Goal: Book appointment/travel/reservation

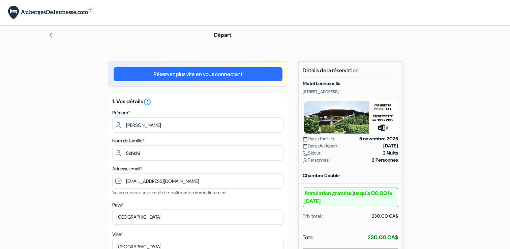
select select "12"
select select "2027"
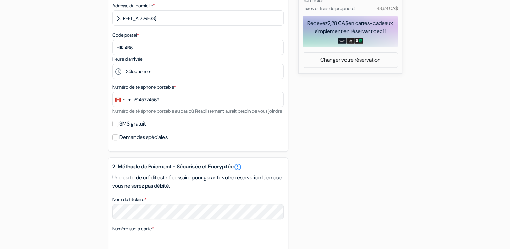
scroll to position [190, 0]
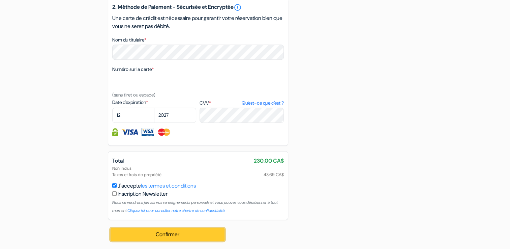
click at [167, 237] on button "Confirmer Loading..." at bounding box center [168, 234] width 114 height 13
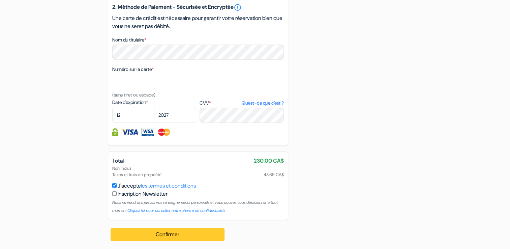
scroll to position [434, 0]
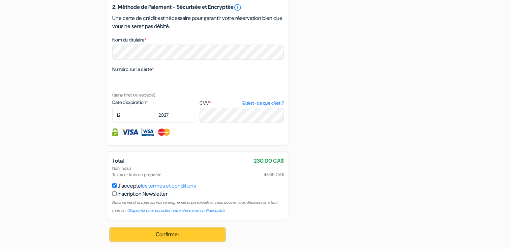
click at [174, 236] on button "Confirmer Loading..." at bounding box center [168, 234] width 114 height 13
click at [171, 234] on button "Confirmer Loading..." at bounding box center [168, 234] width 114 height 13
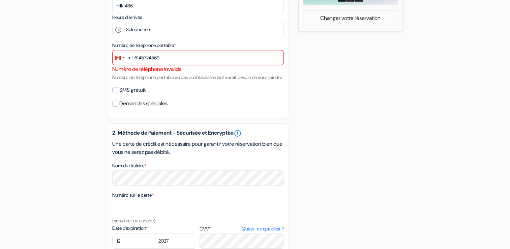
scroll to position [299, 0]
click at [116, 107] on input "Demandes spéciales" at bounding box center [115, 103] width 6 height 6
checkbox input "true"
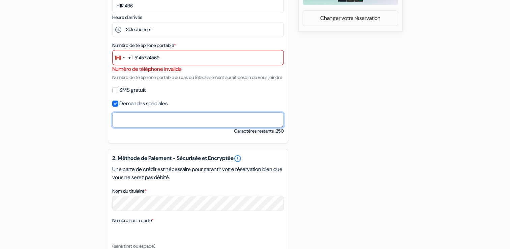
click at [133, 127] on textarea "Nom du titulaire *" at bounding box center [198, 119] width 172 height 15
type textarea "Je n'arrive pas à inscrire mon numéro de téléphone."
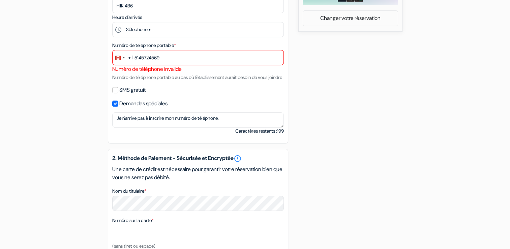
click at [161, 71] on div "Numéro de téléphone invalide" at bounding box center [198, 69] width 172 height 8
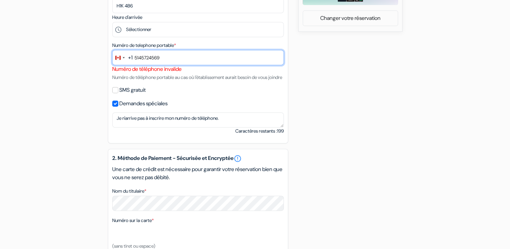
click at [142, 58] on input "5145724569" at bounding box center [198, 57] width 172 height 15
click at [134, 58] on input "5145724569" at bounding box center [198, 57] width 172 height 15
type input "15145724569"
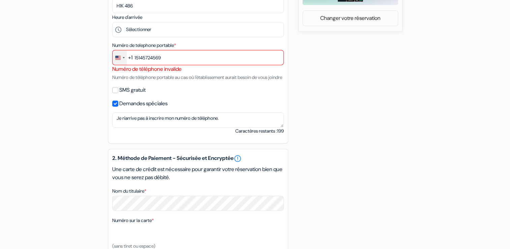
click at [122, 59] on div "Change country, selected United States (+1)" at bounding box center [120, 57] width 14 height 14
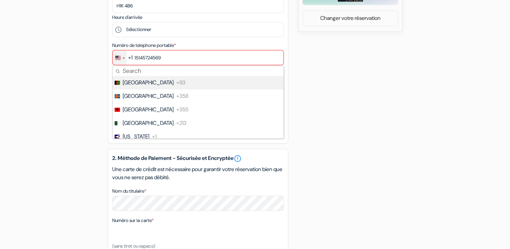
click at [123, 58] on div "Change country, selected United States (+1)" at bounding box center [124, 57] width 2 height 1
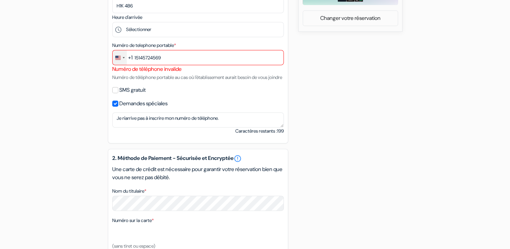
click at [123, 58] on div "Change country, selected United States (+1)" at bounding box center [124, 57] width 2 height 1
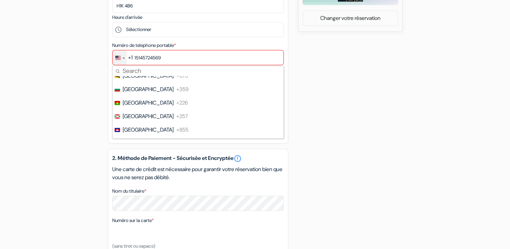
scroll to position [472, 0]
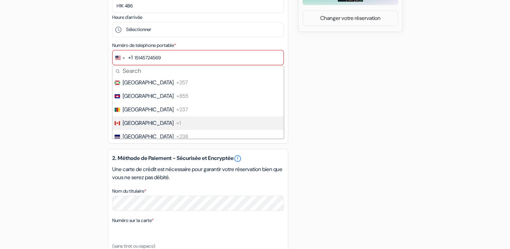
click at [133, 126] on span "[GEOGRAPHIC_DATA]" at bounding box center [148, 123] width 51 height 8
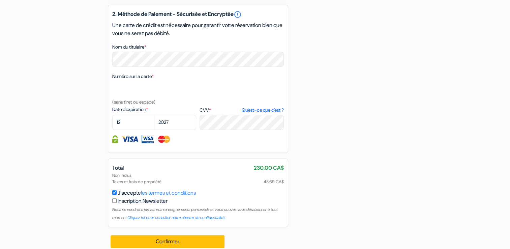
scroll to position [460, 0]
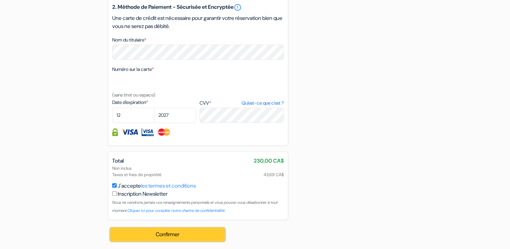
click at [178, 236] on button "Confirmer Loading..." at bounding box center [168, 234] width 114 height 13
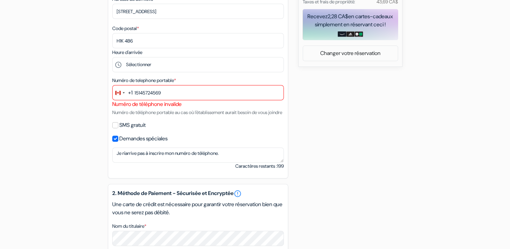
scroll to position [257, 0]
